Goal: Navigation & Orientation: Find specific page/section

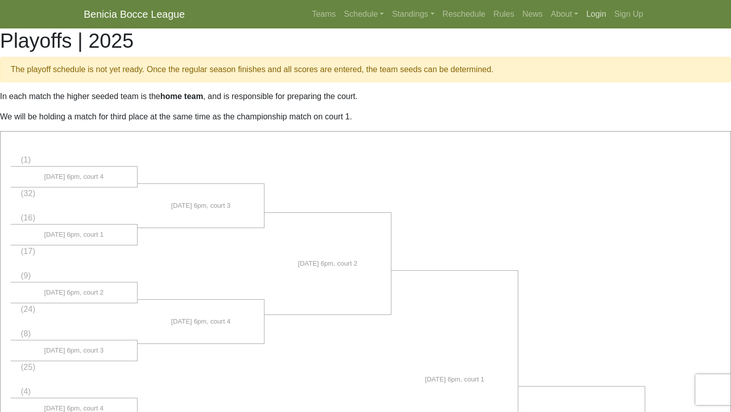
click at [589, 20] on link "Login" at bounding box center [596, 14] width 28 height 20
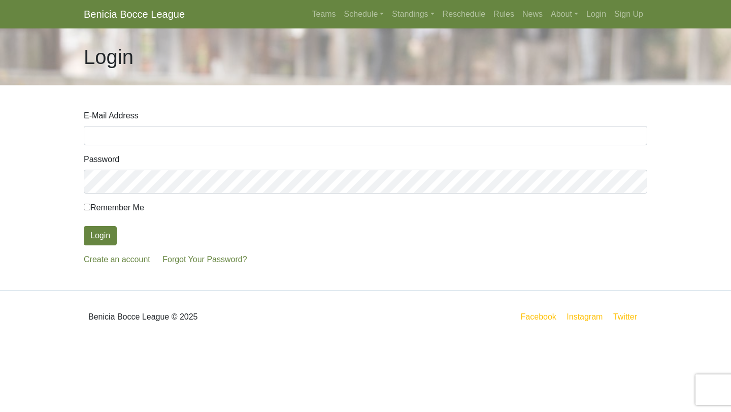
type input "latkinson019@gmail.com"
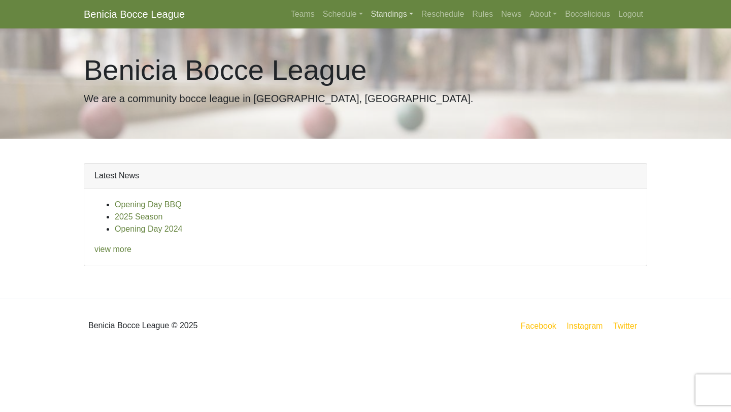
click at [367, 23] on link "Standings" at bounding box center [392, 14] width 50 height 20
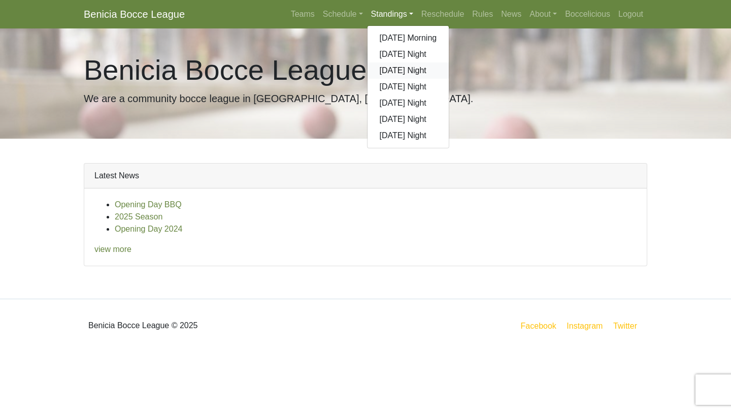
click at [383, 79] on link "[DATE] Night" at bounding box center [408, 70] width 82 height 16
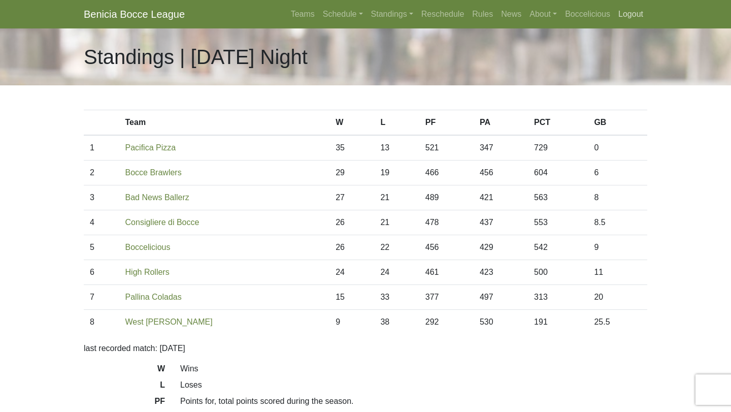
click at [647, 18] on link "Logout" at bounding box center [630, 14] width 33 height 20
